Goal: Task Accomplishment & Management: Manage account settings

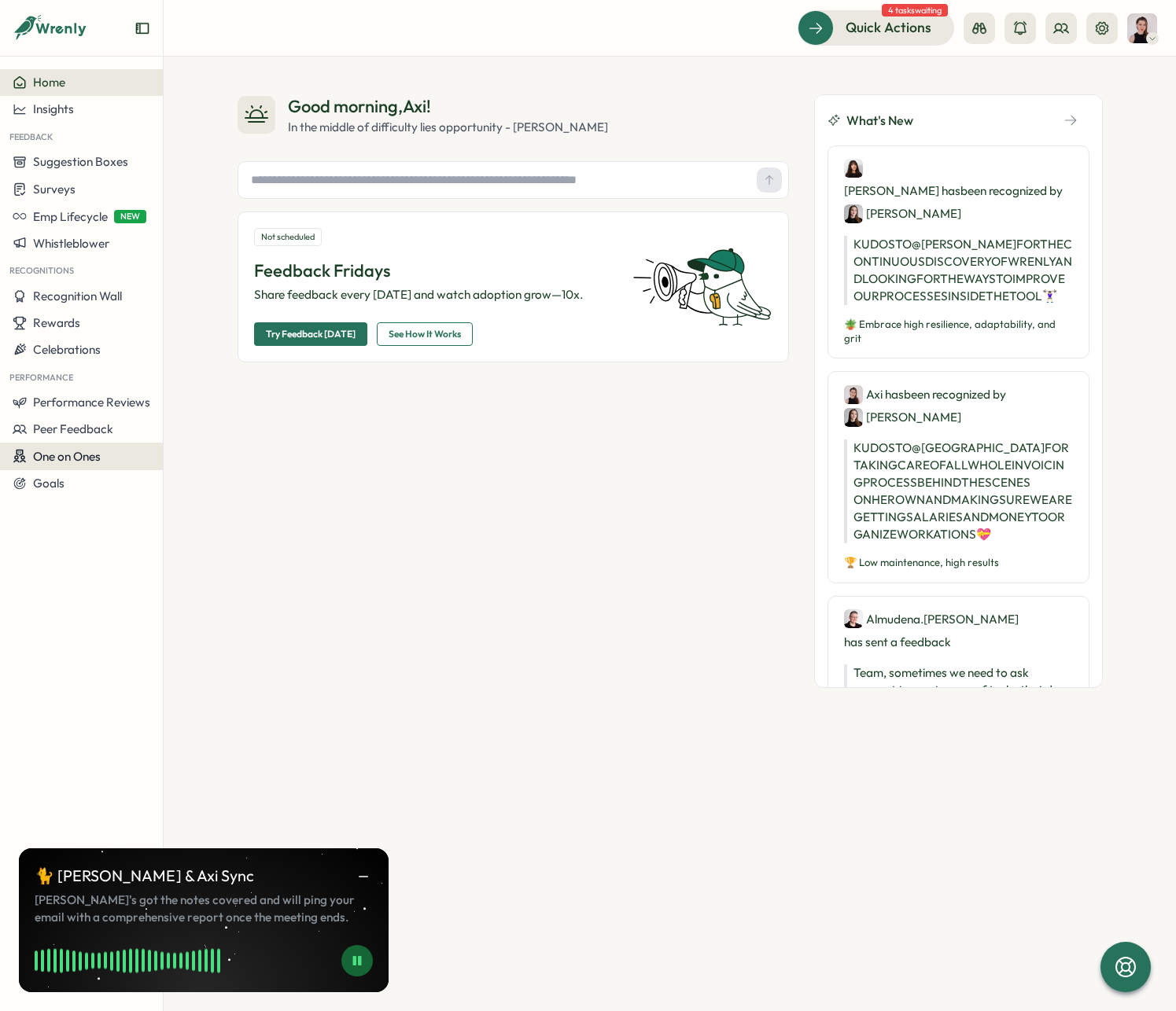
click at [87, 459] on span "One on Ones" at bounding box center [66, 457] width 68 height 15
click at [233, 422] on div "Meetings" at bounding box center [223, 426] width 111 height 18
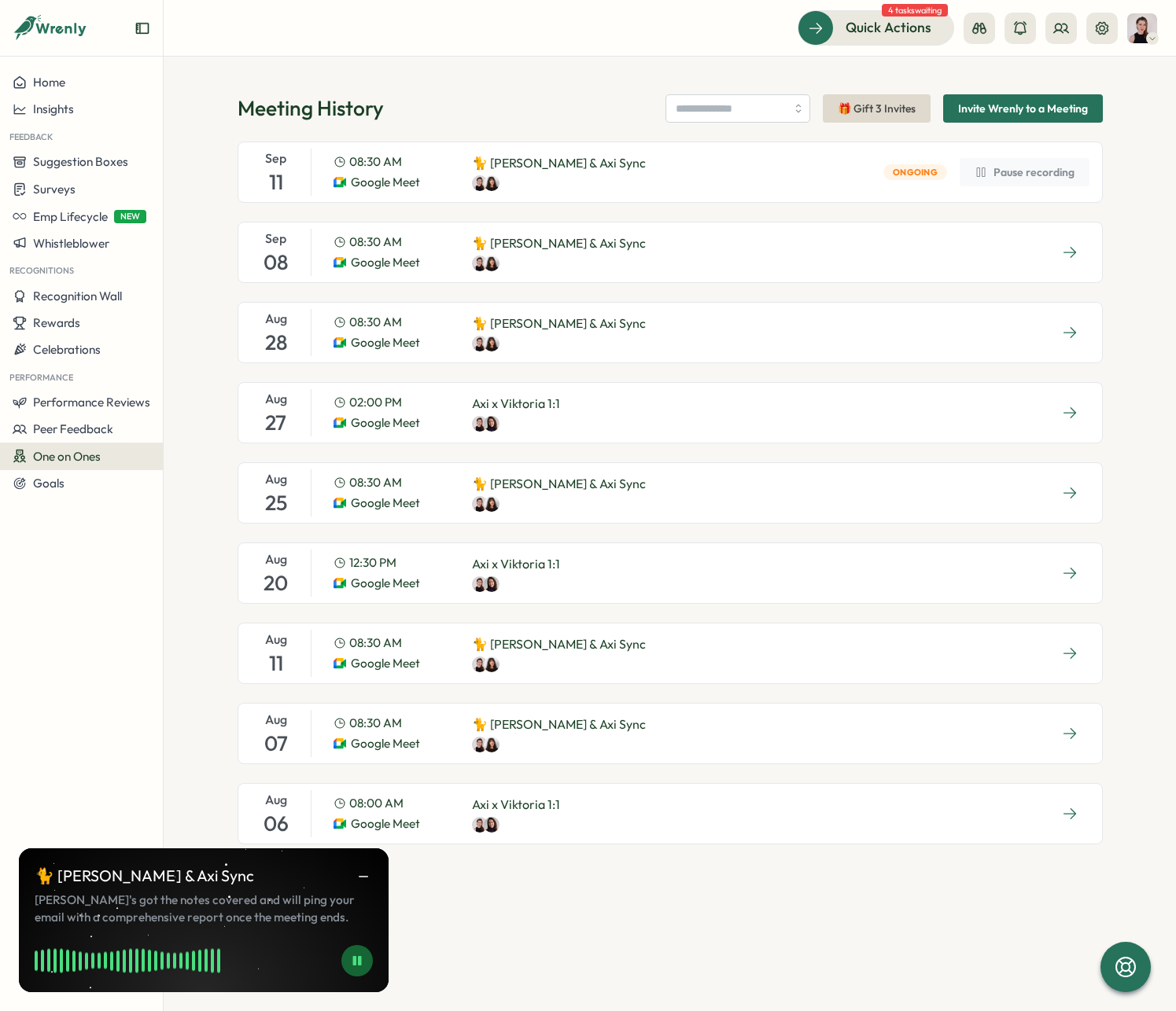
click at [654, 266] on div "[DATE] 08:30 AM Google Meet 🐈 [PERSON_NAME] & Axi Sync" at bounding box center [670, 252] width 865 height 61
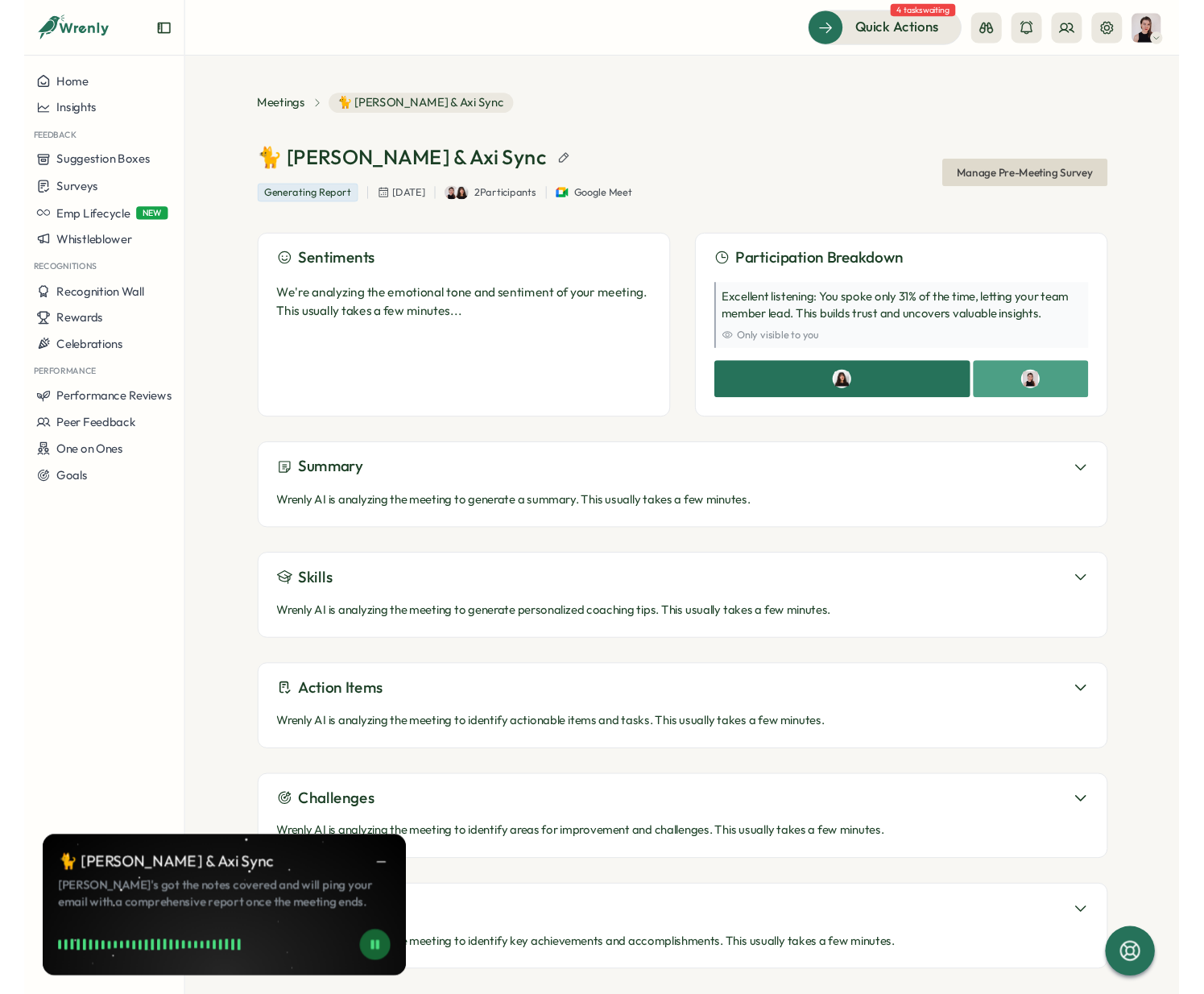
scroll to position [12, 0]
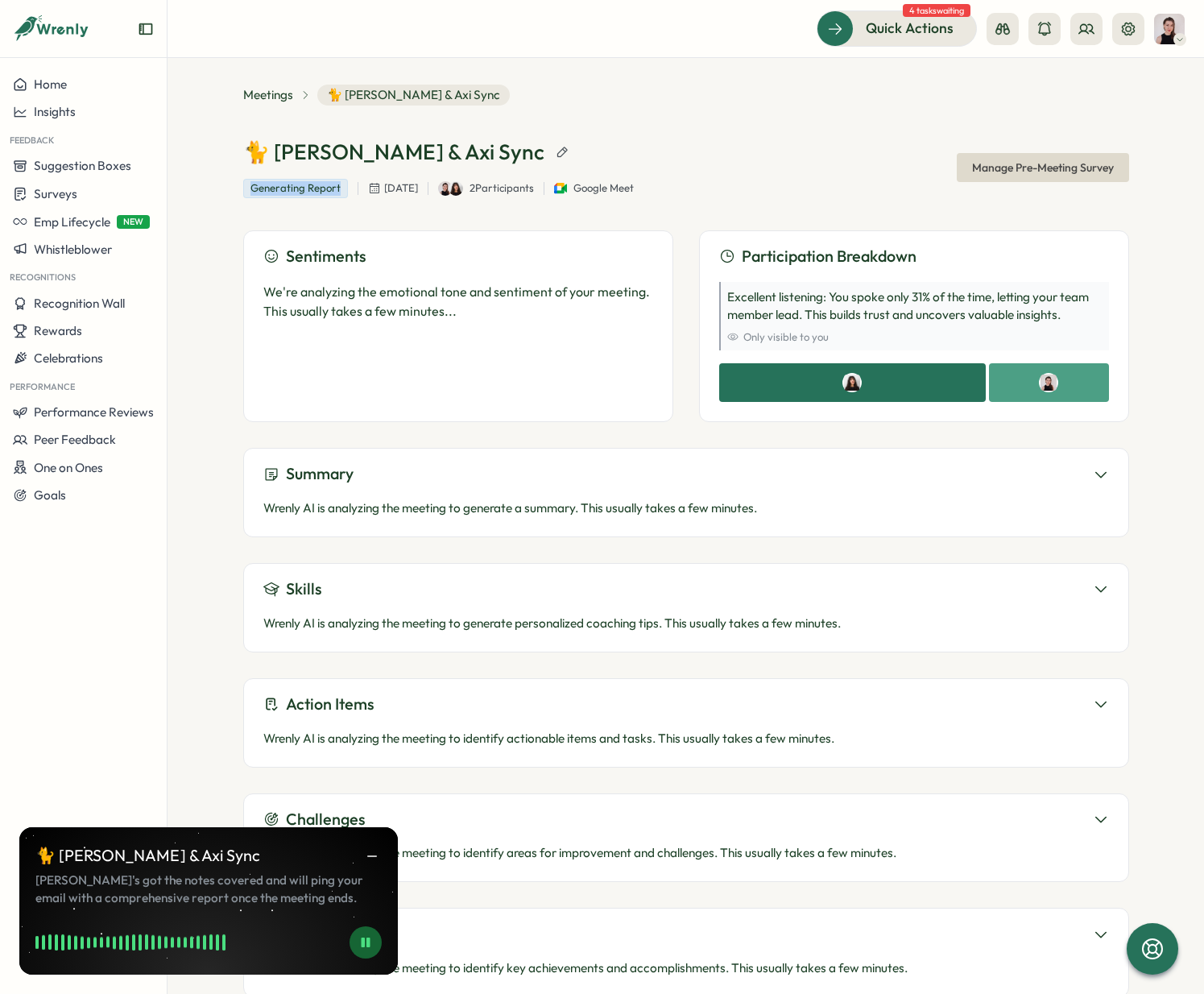
drag, startPoint x: 223, startPoint y: 188, endPoint x: 341, endPoint y: 207, distance: 119.5
click at [346, 195] on div "Meetings 🐈 [PERSON_NAME] & [PERSON_NAME] Sync 🐈 [PERSON_NAME] & Axi Sync Genera…" at bounding box center [685, 525] width 1036 height 936
click at [701, 153] on div "🐈 [PERSON_NAME] & Axi Sync Generating Report [DATE] 2 Participants Google Meet …" at bounding box center [686, 168] width 886 height 60
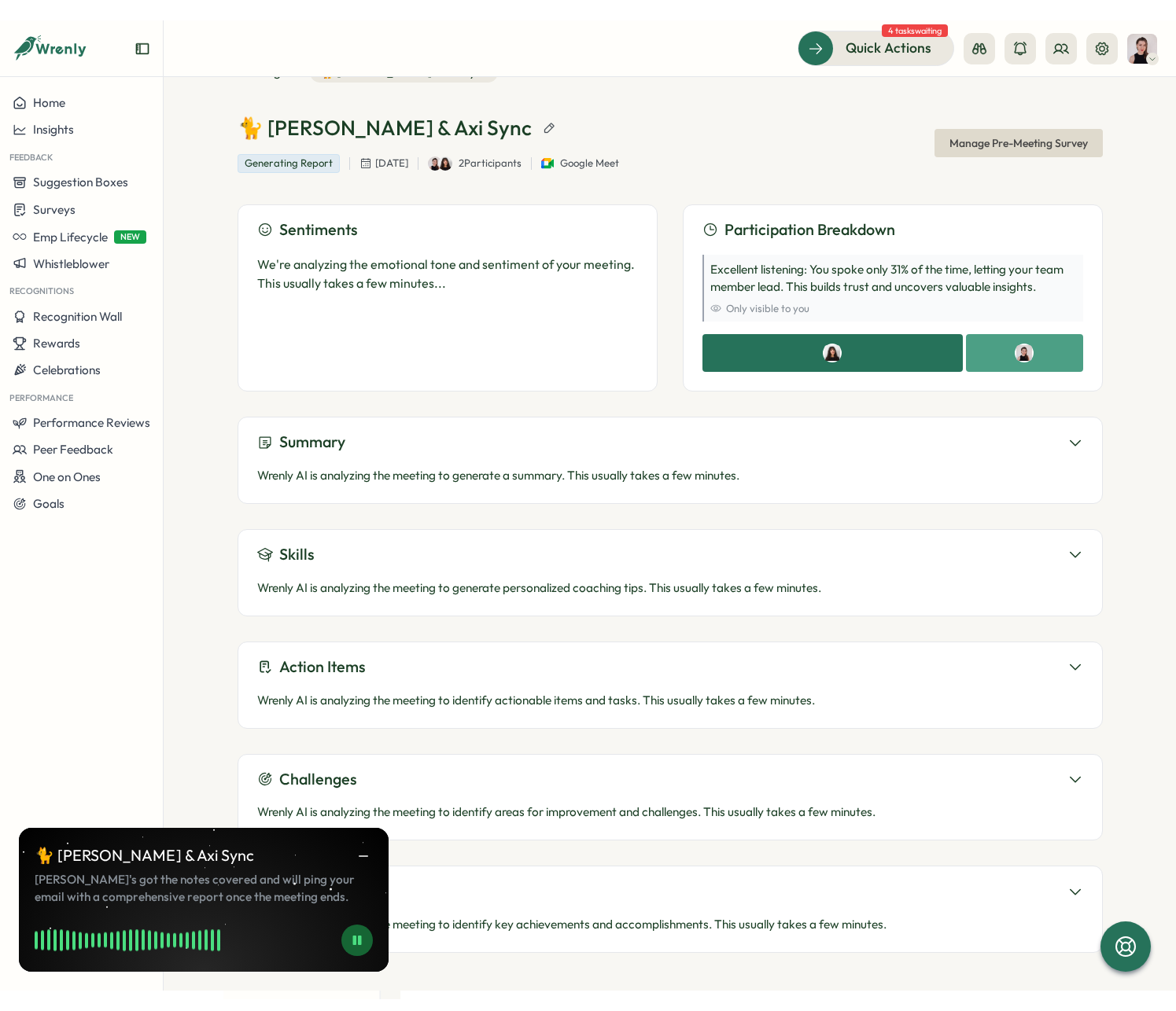
scroll to position [0, 0]
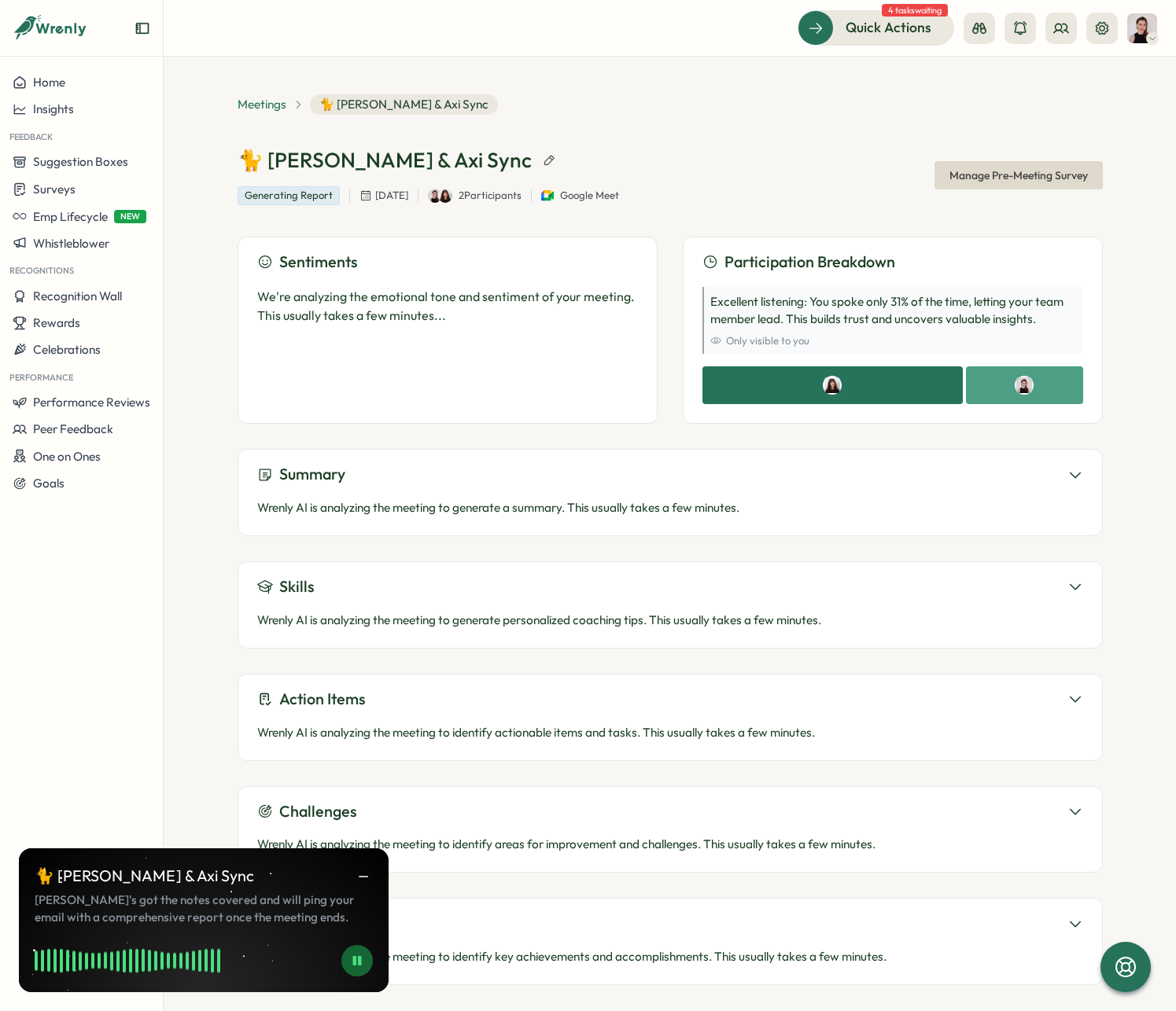
click at [260, 105] on span "Meetings" at bounding box center [262, 104] width 49 height 18
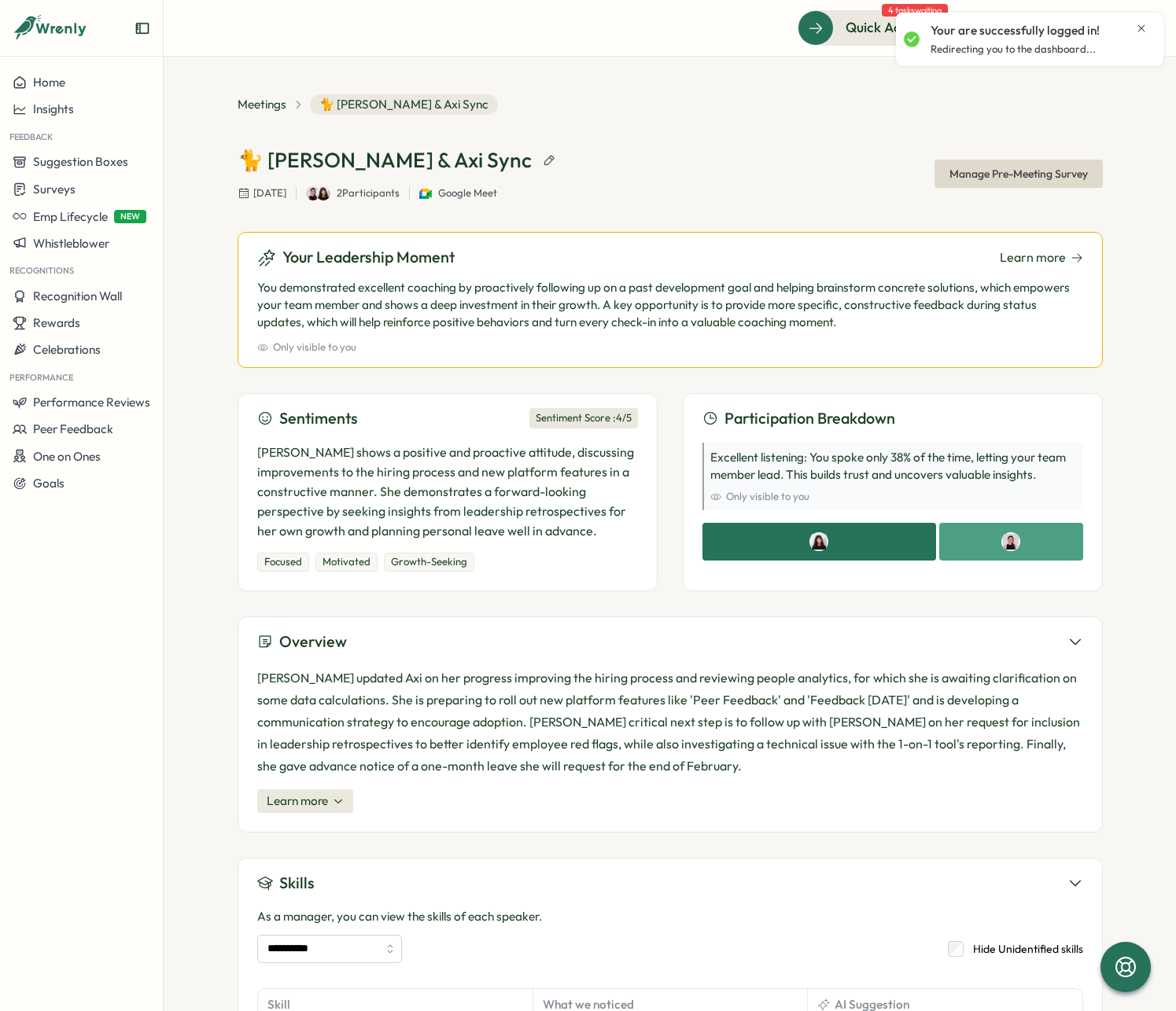
click at [1140, 32] on icon "Close notification" at bounding box center [1141, 28] width 13 height 13
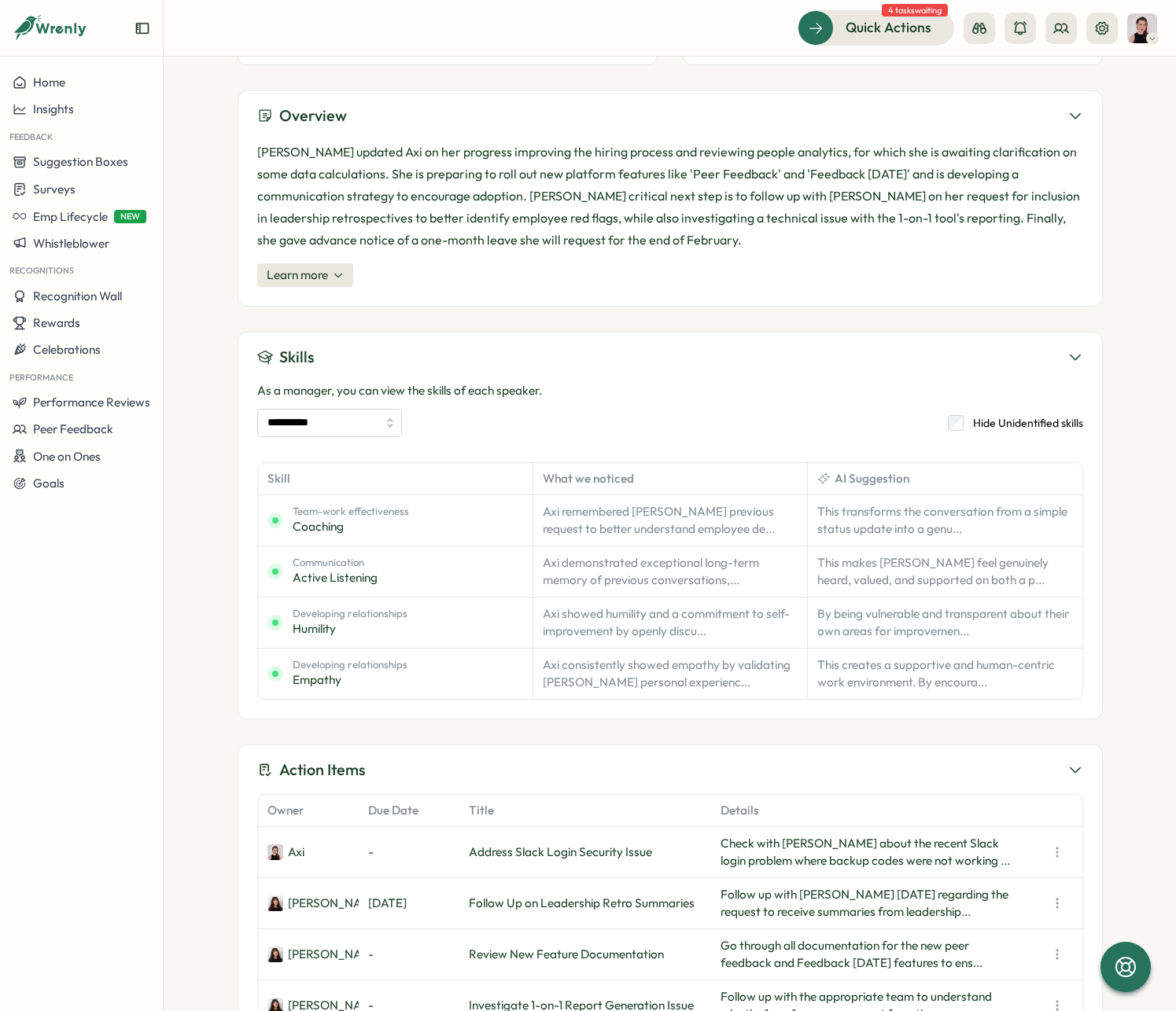
scroll to position [642, 0]
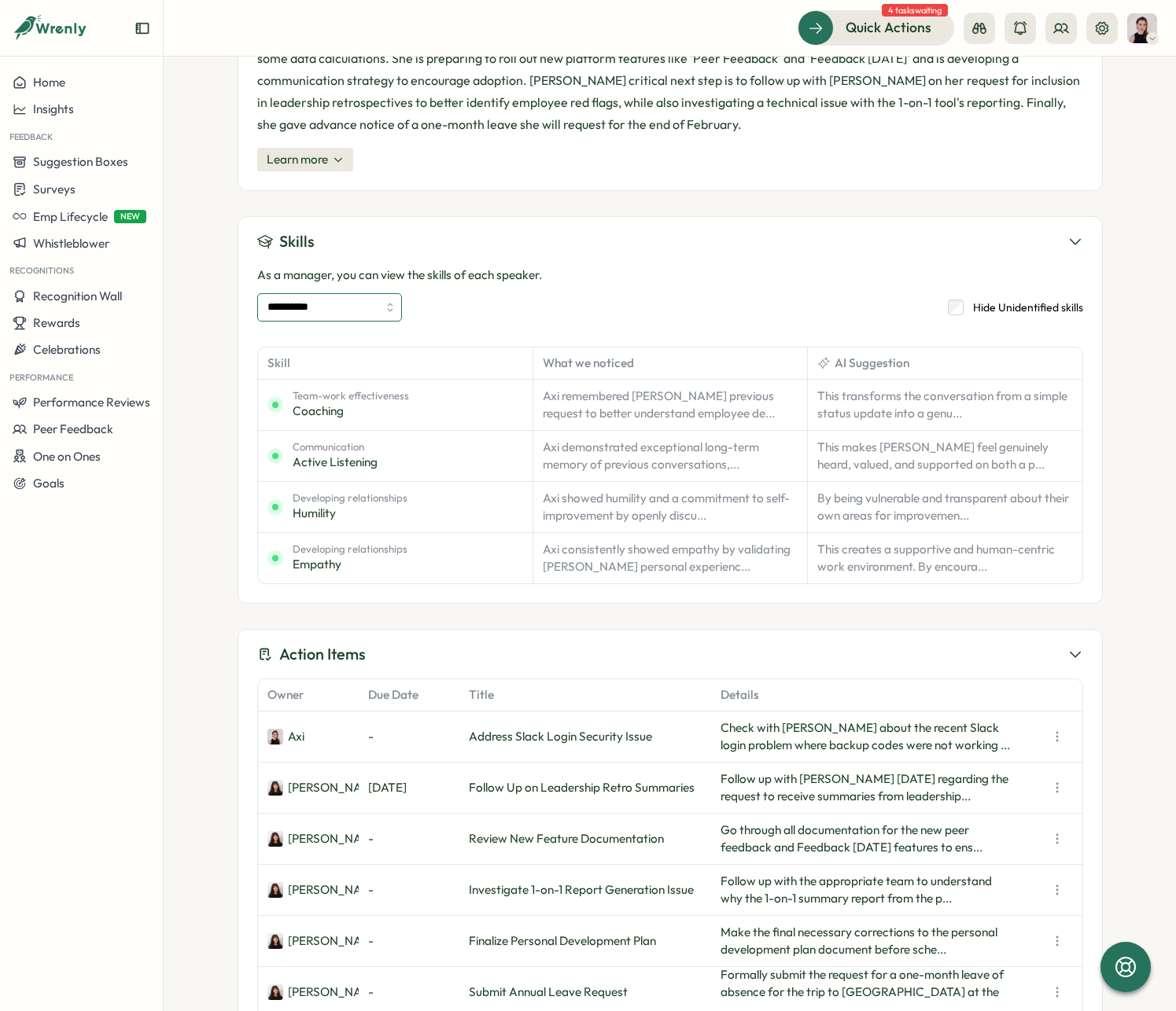
click at [324, 305] on input "**********" at bounding box center [329, 307] width 144 height 29
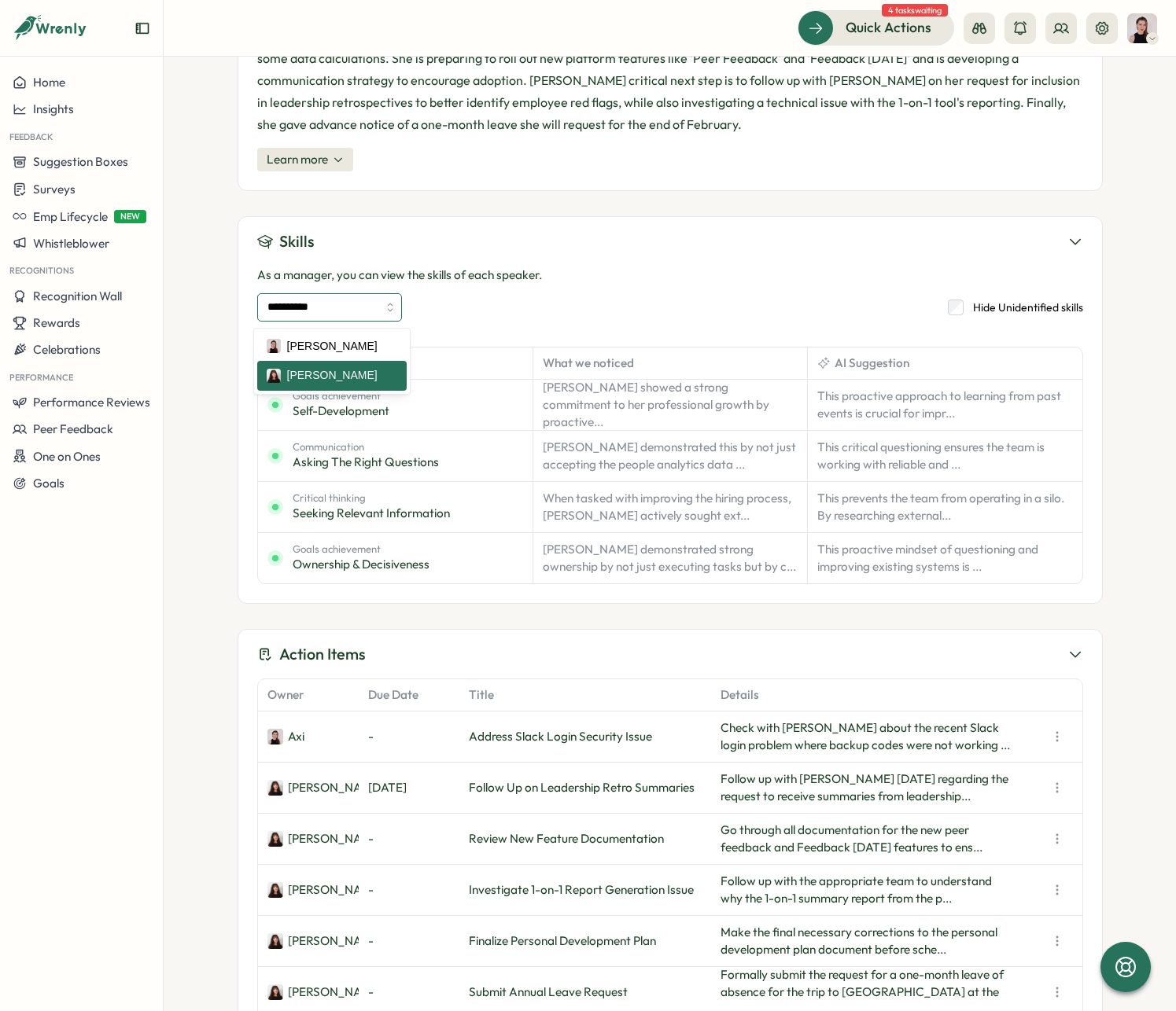
click at [355, 305] on input "**********" at bounding box center [329, 307] width 144 height 29
type input "**********"
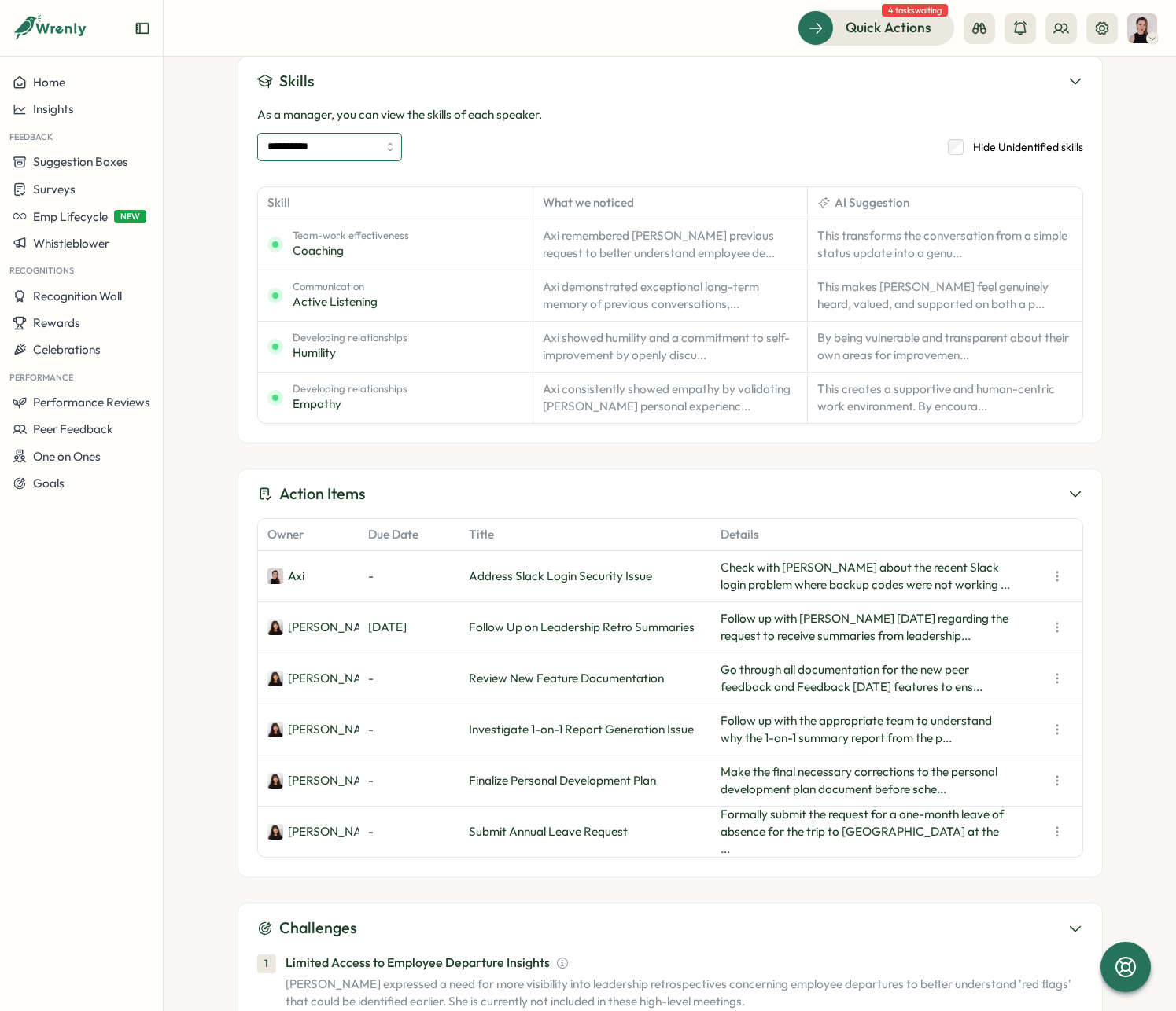
scroll to position [964, 0]
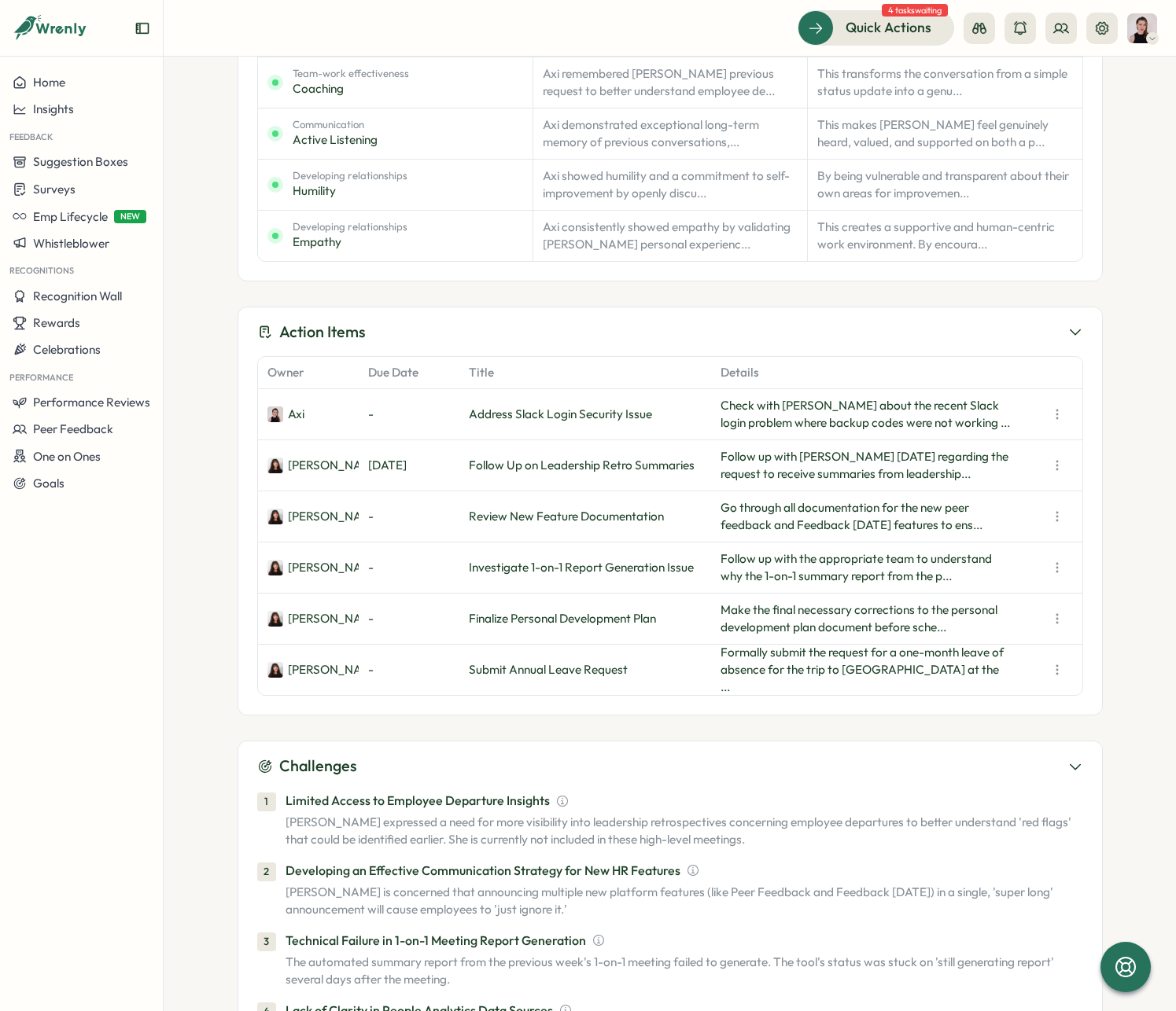
click at [1049, 415] on icon at bounding box center [1057, 414] width 16 height 16
click at [1037, 481] on span "Delete" at bounding box center [1044, 486] width 39 height 14
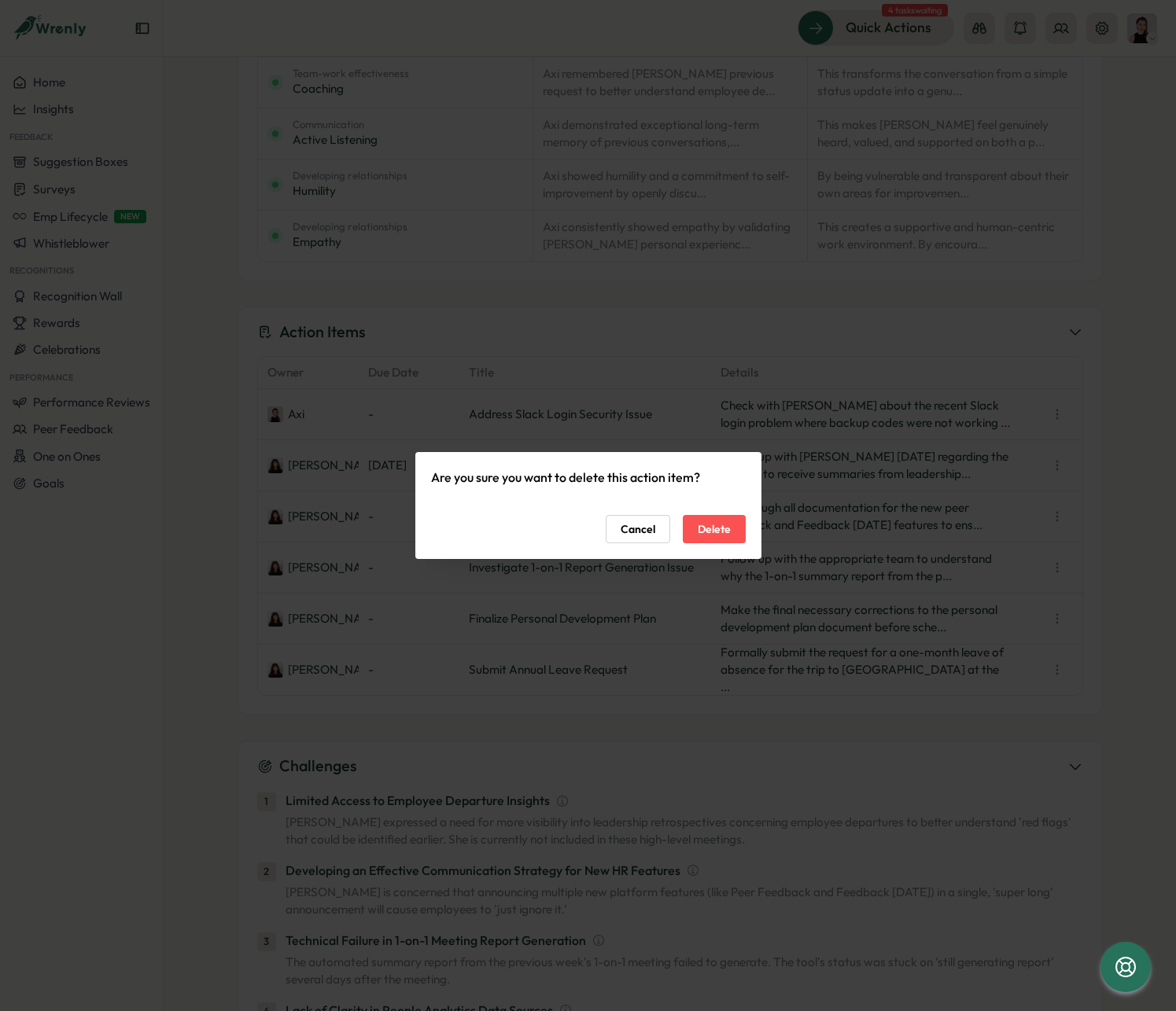
click at [714, 532] on span "Delete" at bounding box center [714, 529] width 33 height 27
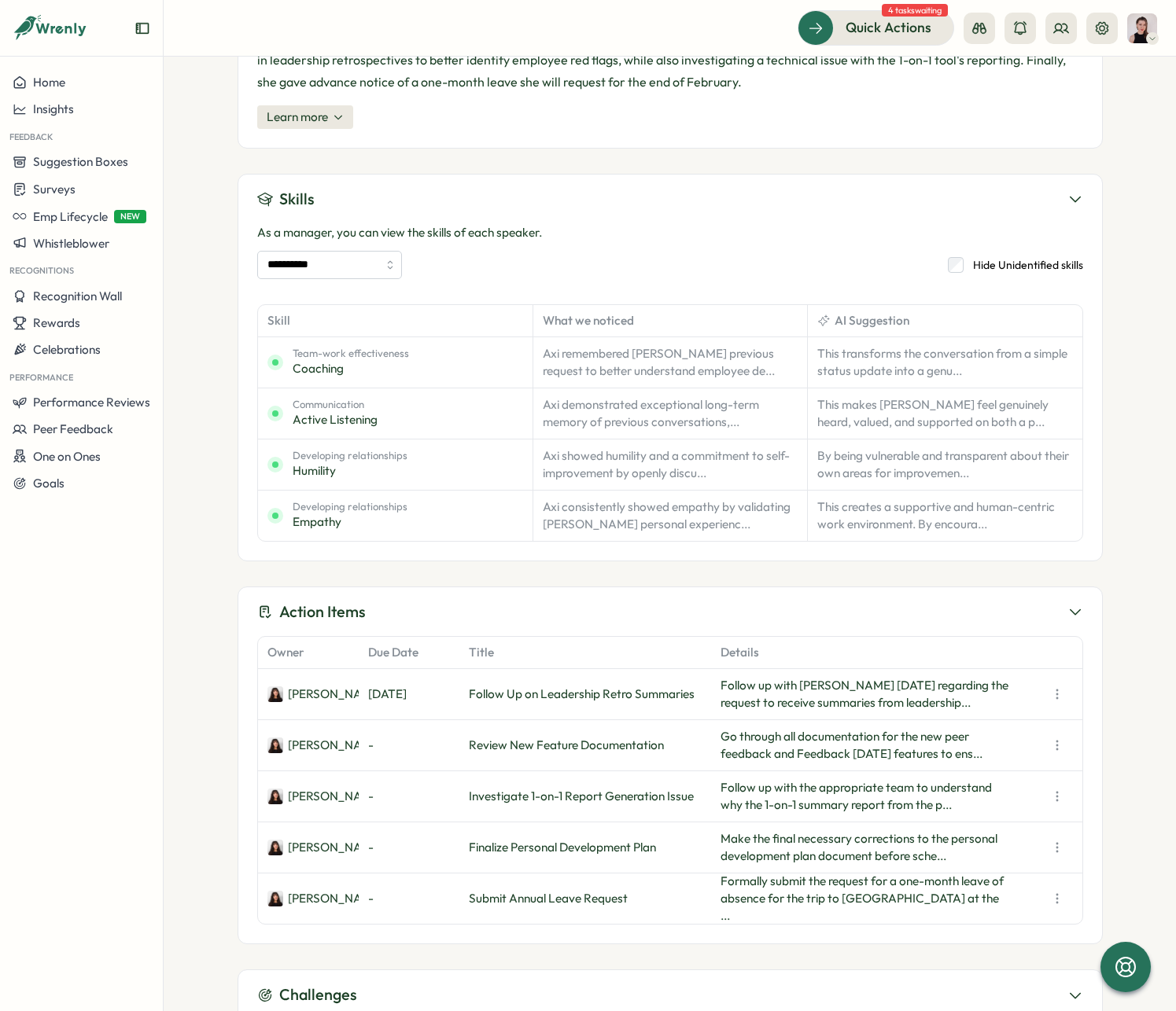
scroll to position [0, 0]
